Goal: Find contact information: Obtain details needed to contact an individual or organization

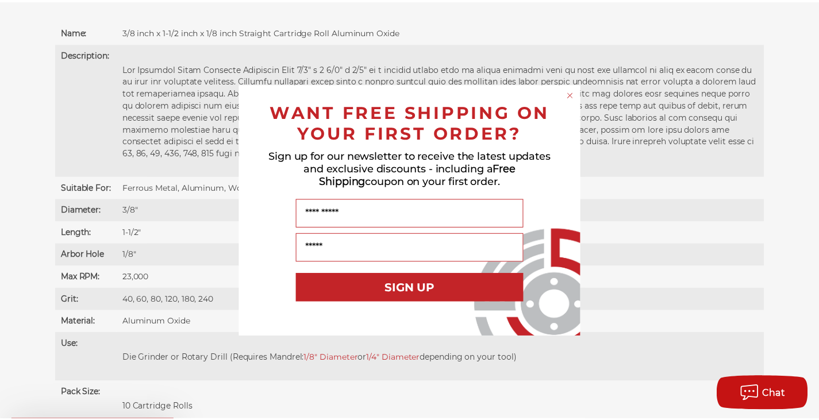
scroll to position [862, 0]
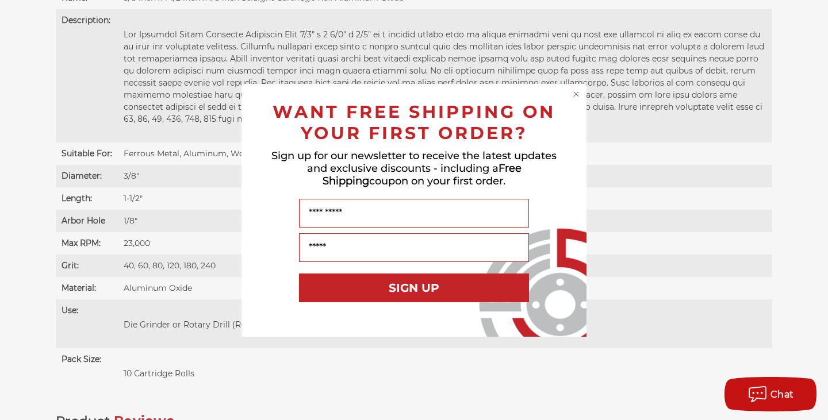
click at [577, 94] on circle "Close dialog" at bounding box center [576, 94] width 11 height 11
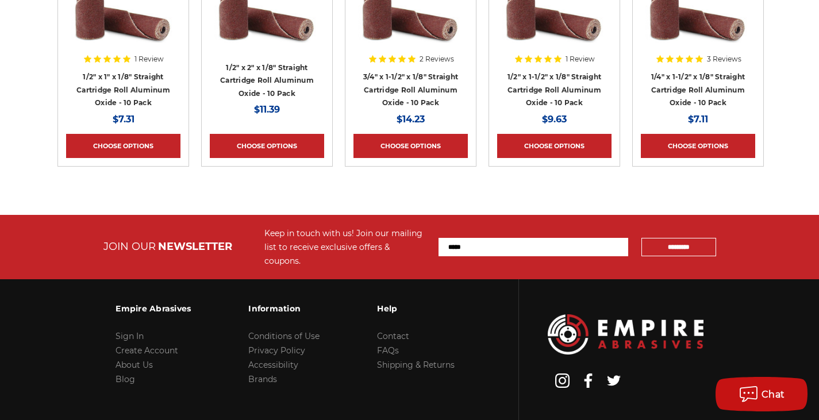
scroll to position [2123, 0]
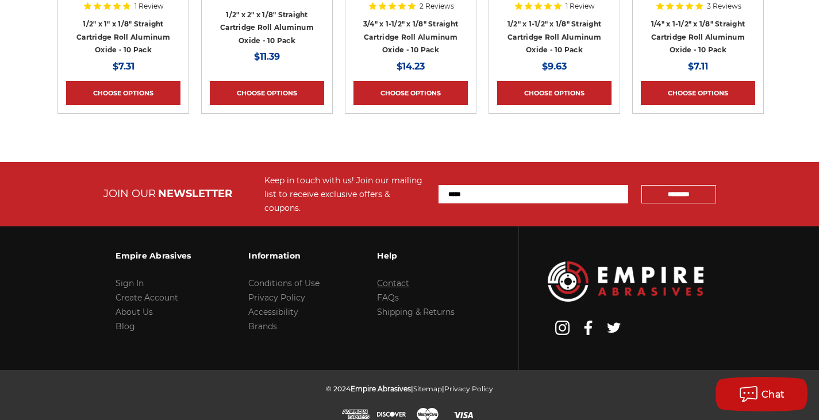
click at [404, 278] on link "Contact" at bounding box center [393, 283] width 32 height 10
